Goal: Task Accomplishment & Management: Complete application form

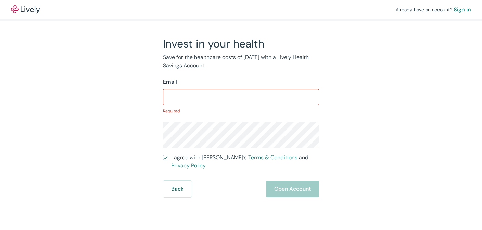
click at [163, 155] on input "I agree with Lively’s Terms & Conditions and Privacy Policy" at bounding box center [165, 157] width 5 height 5
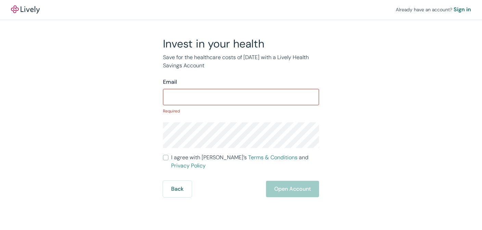
click at [163, 155] on input "I agree with Lively’s Terms & Conditions and Privacy Policy" at bounding box center [165, 157] width 5 height 5
checkbox input "false"
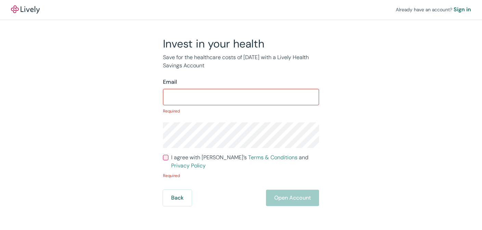
click at [453, 9] on div "Sign in" at bounding box center [461, 9] width 17 height 8
